Goal: Download file/media

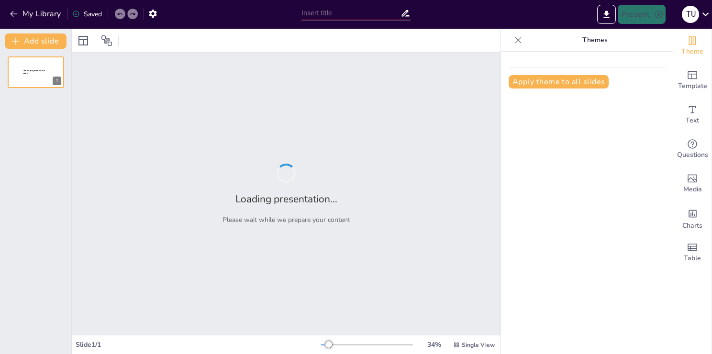
type input "Ш. [PERSON_NAME]: Тарихи контекст және тұлға қалыптасуы"
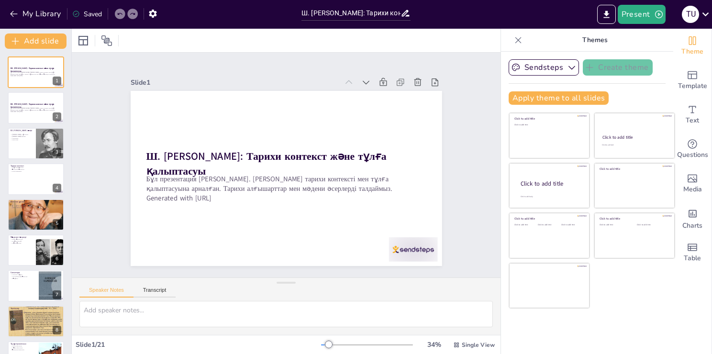
checkbox input "true"
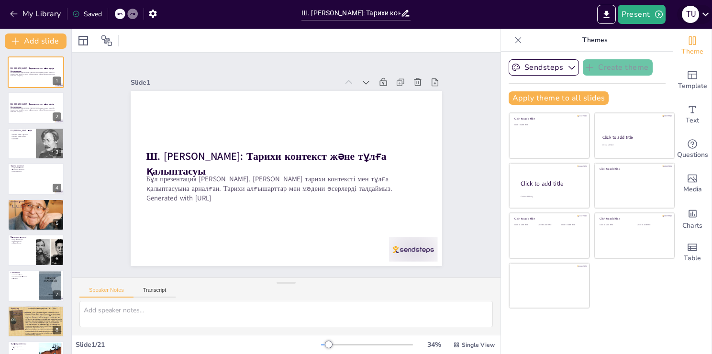
checkbox input "true"
click at [607, 10] on icon "Export to PowerPoint" at bounding box center [607, 15] width 10 height 10
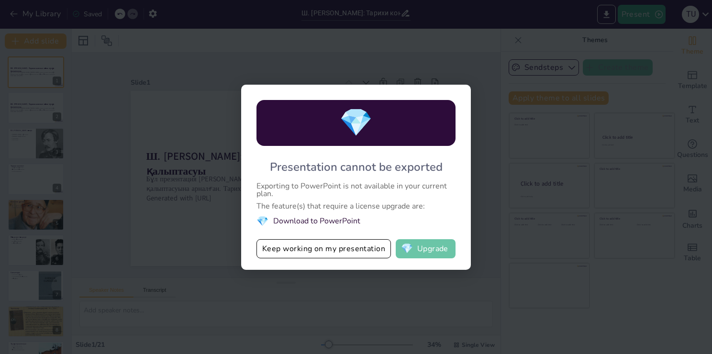
click at [408, 247] on span "💎" at bounding box center [407, 249] width 12 height 10
checkbox input "true"
